Goal: Information Seeking & Learning: Learn about a topic

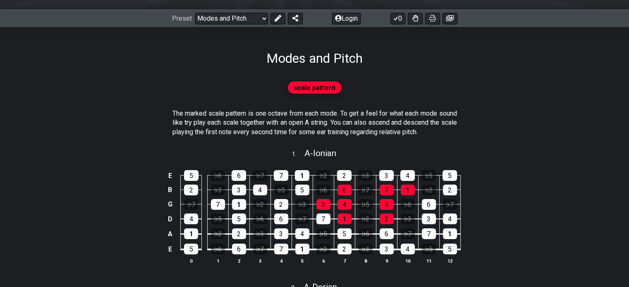
scroll to position [10, 0]
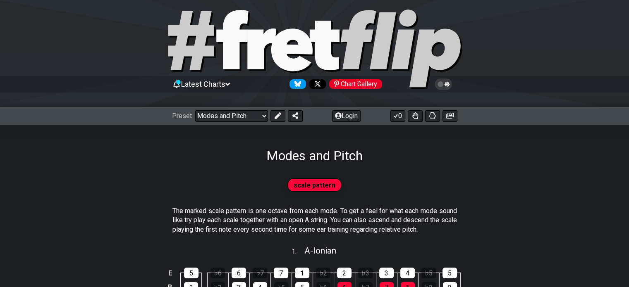
click at [301, 188] on span "scale pattern" at bounding box center [315, 185] width 42 height 12
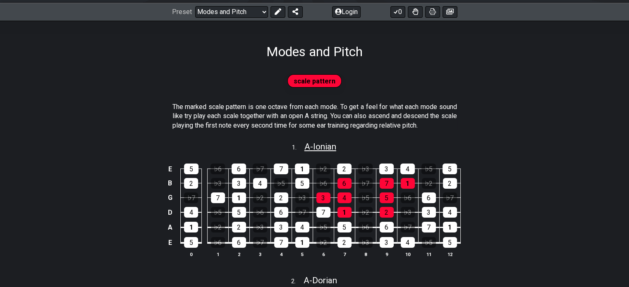
click at [306, 148] on span "A - Ionian" at bounding box center [320, 147] width 32 height 10
select select "A"
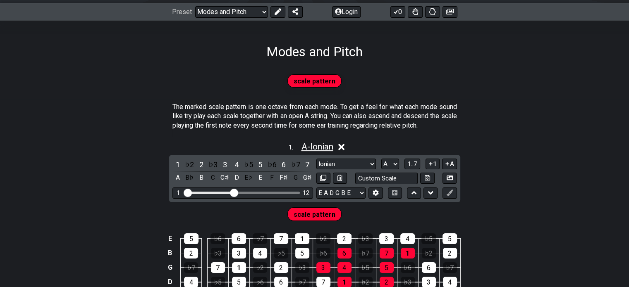
click at [326, 145] on span "A - Ionian" at bounding box center [317, 147] width 32 height 10
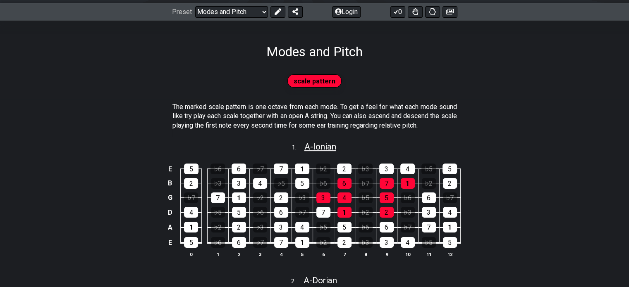
click at [318, 147] on span "A - Ionian" at bounding box center [320, 147] width 32 height 10
select select "A"
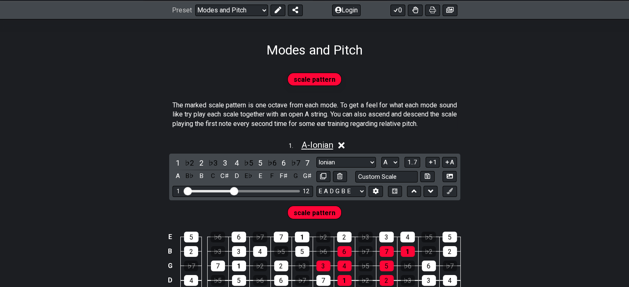
scroll to position [117, 0]
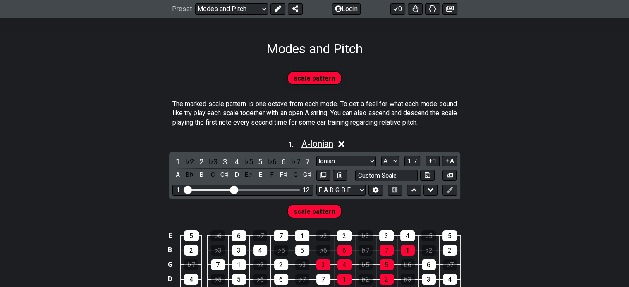
click at [330, 147] on span "A - Ionian" at bounding box center [317, 144] width 32 height 10
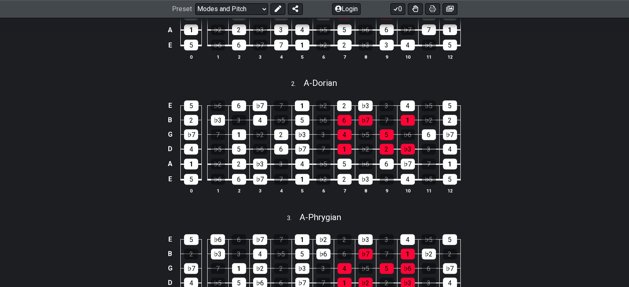
scroll to position [0, 0]
